Goal: Complete application form

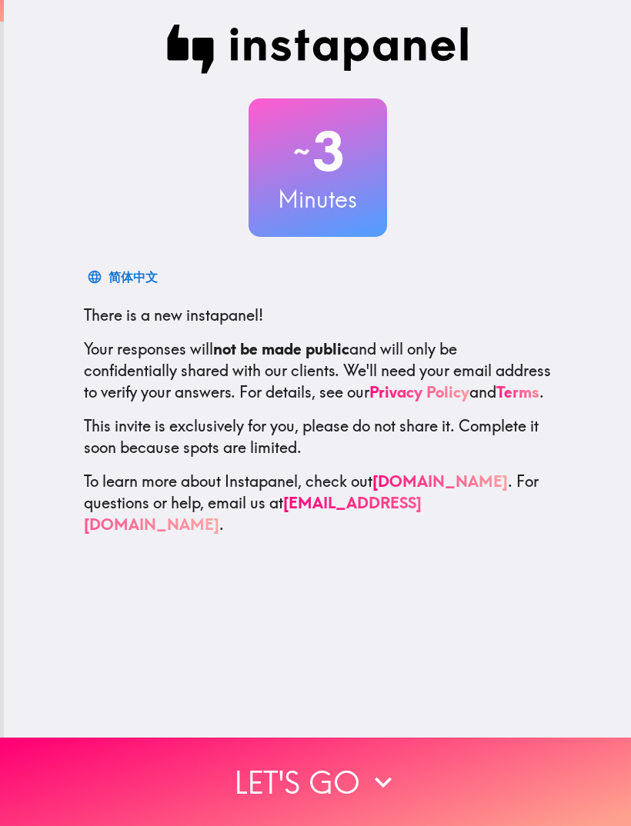
click at [401, 784] on button "Let's go" at bounding box center [315, 781] width 631 height 88
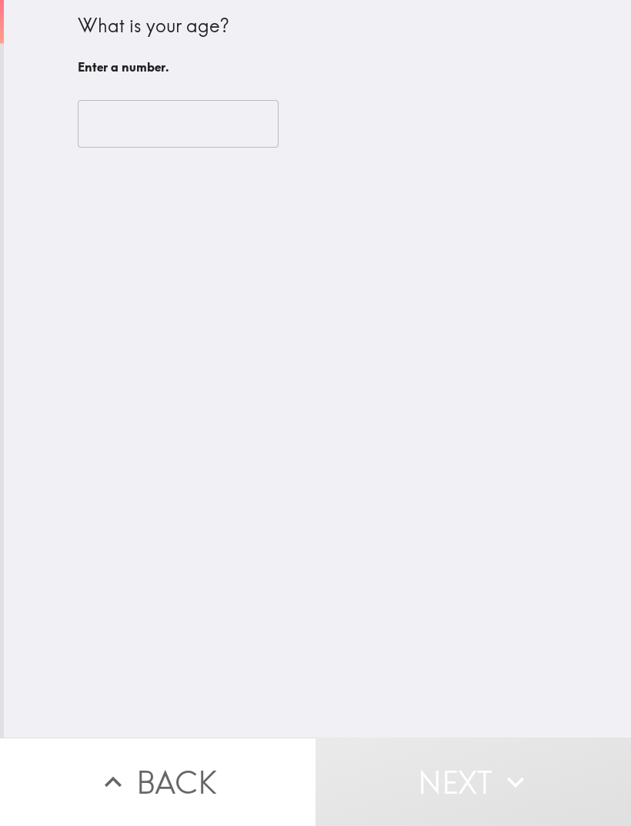
click at [224, 132] on input "number" at bounding box center [178, 124] width 201 height 48
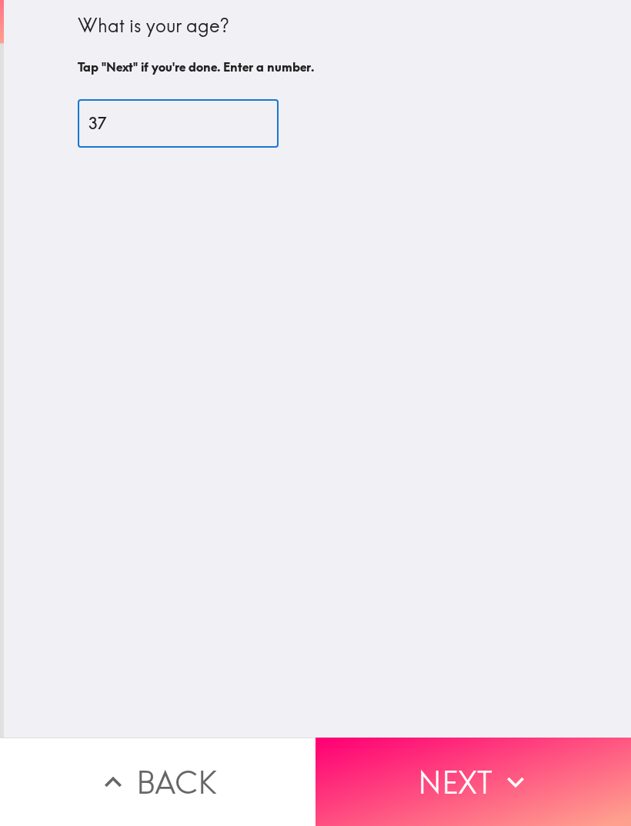
type input "37"
click at [552, 486] on div "What is your age? Tap "Next" if you're done. Enter a number. 37 ​" at bounding box center [317, 368] width 627 height 737
click at [505, 791] on icon "button" at bounding box center [515, 782] width 34 height 34
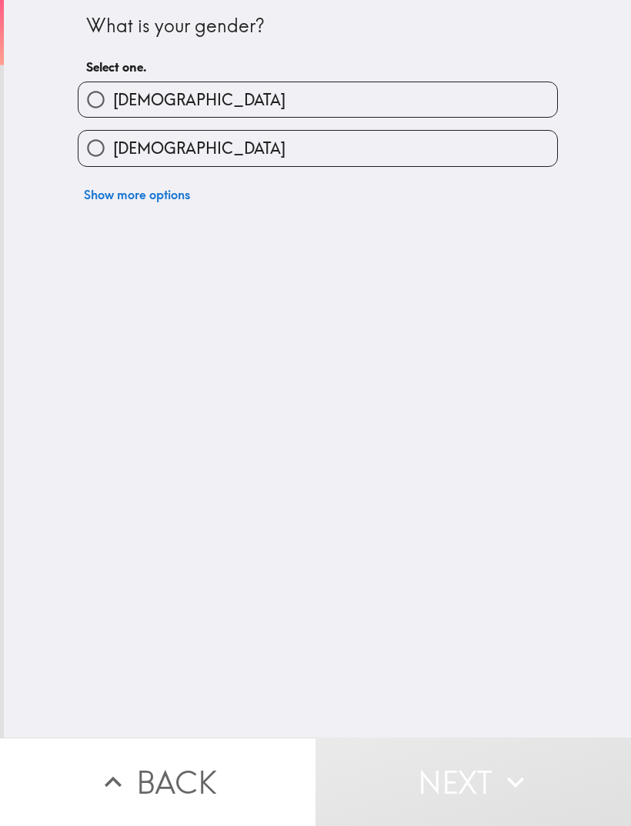
click at [520, 153] on label "[DEMOGRAPHIC_DATA]" at bounding box center [317, 148] width 478 height 35
click at [113, 153] on input "[DEMOGRAPHIC_DATA]" at bounding box center [95, 148] width 35 height 35
radio input "true"
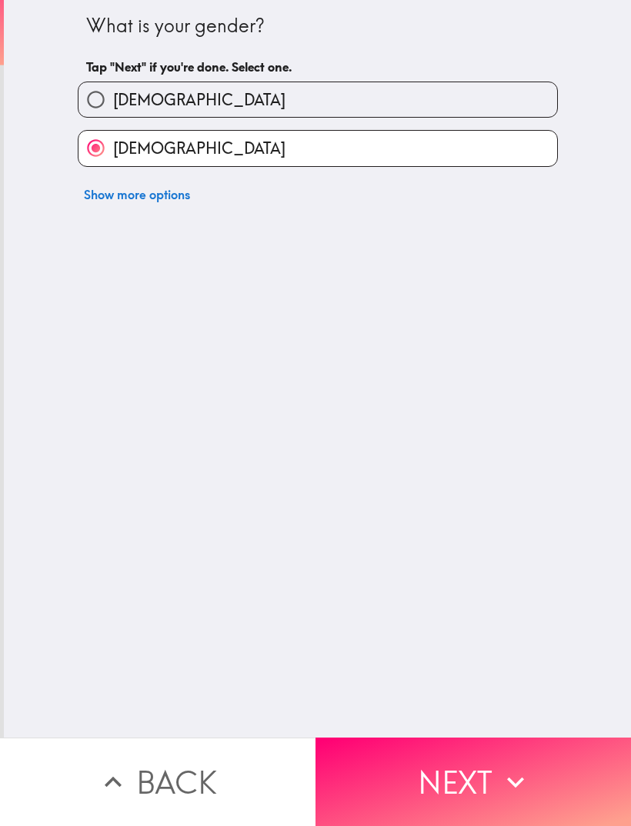
click at [488, 782] on button "Next" at bounding box center [472, 781] width 315 height 88
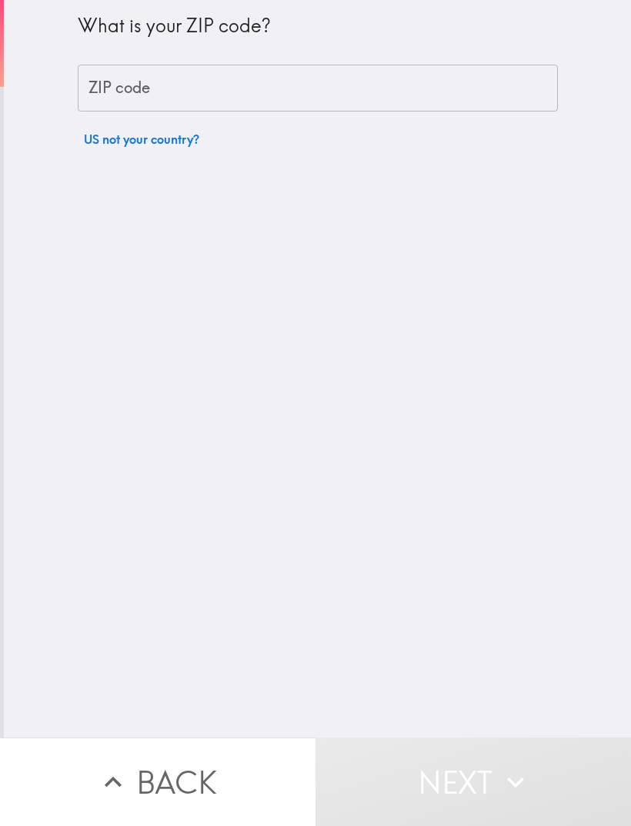
click at [478, 94] on input "ZIP code" at bounding box center [318, 89] width 480 height 48
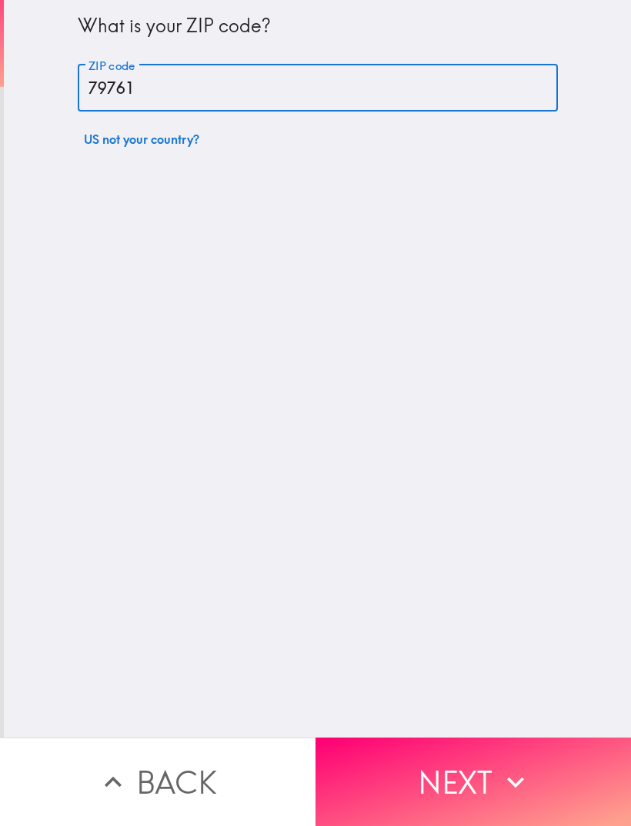
type input "79761"
click at [523, 378] on div "What is your ZIP code? ZIP code 79761 ZIP code US not your country?" at bounding box center [317, 368] width 627 height 737
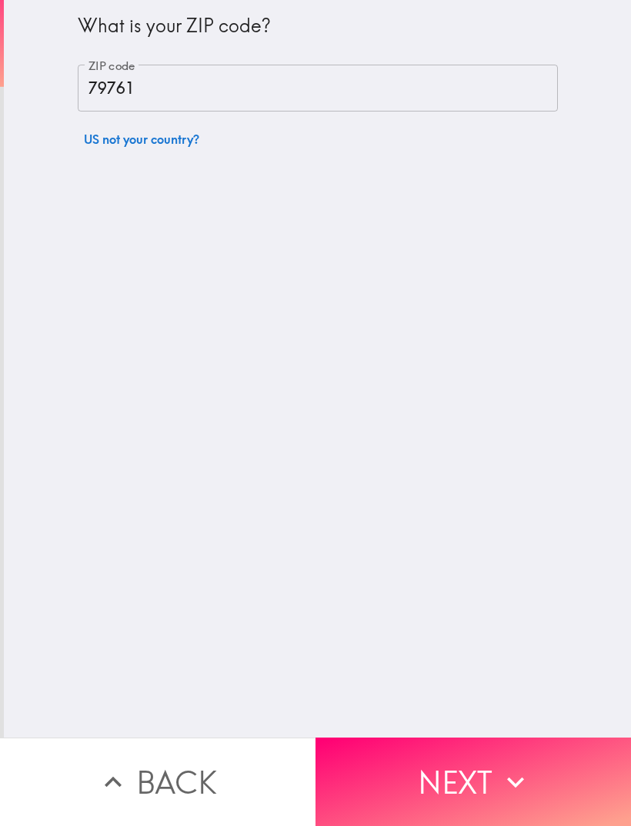
click at [490, 802] on button "Next" at bounding box center [472, 781] width 315 height 88
